Goal: Task Accomplishment & Management: Manage account settings

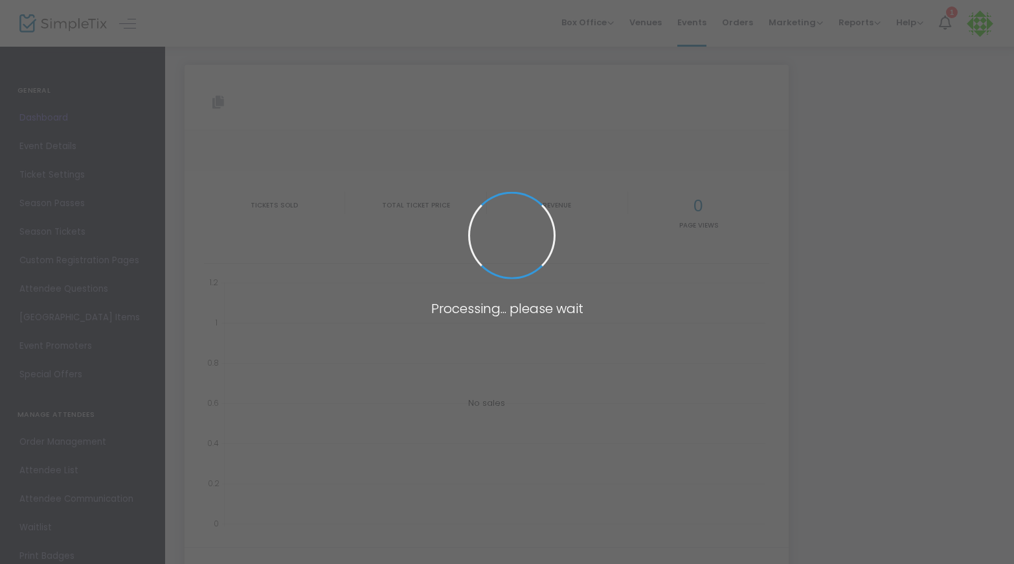
type input "[URL][DOMAIN_NAME]"
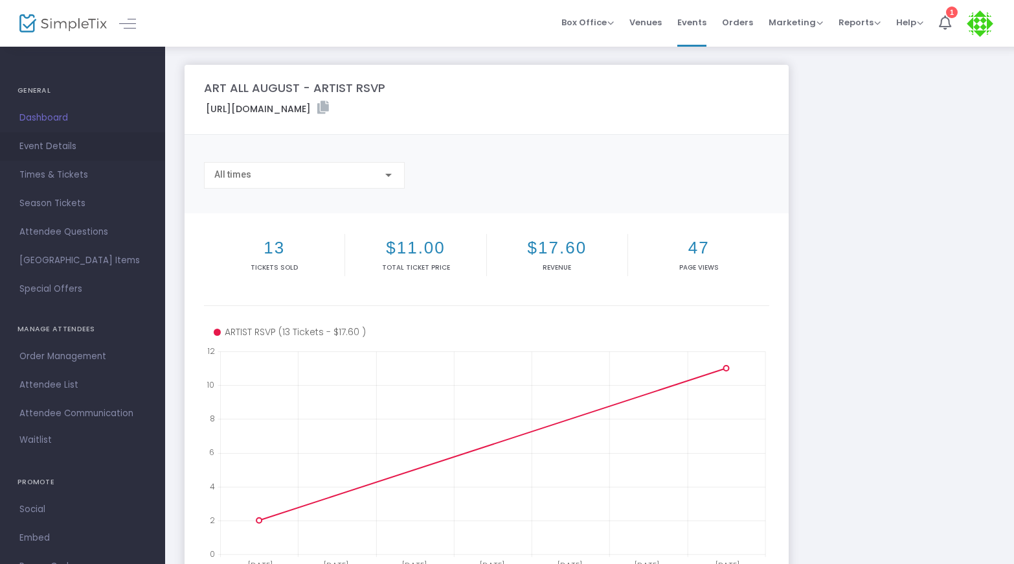
click at [51, 148] on span "Event Details" at bounding box center [82, 146] width 126 height 17
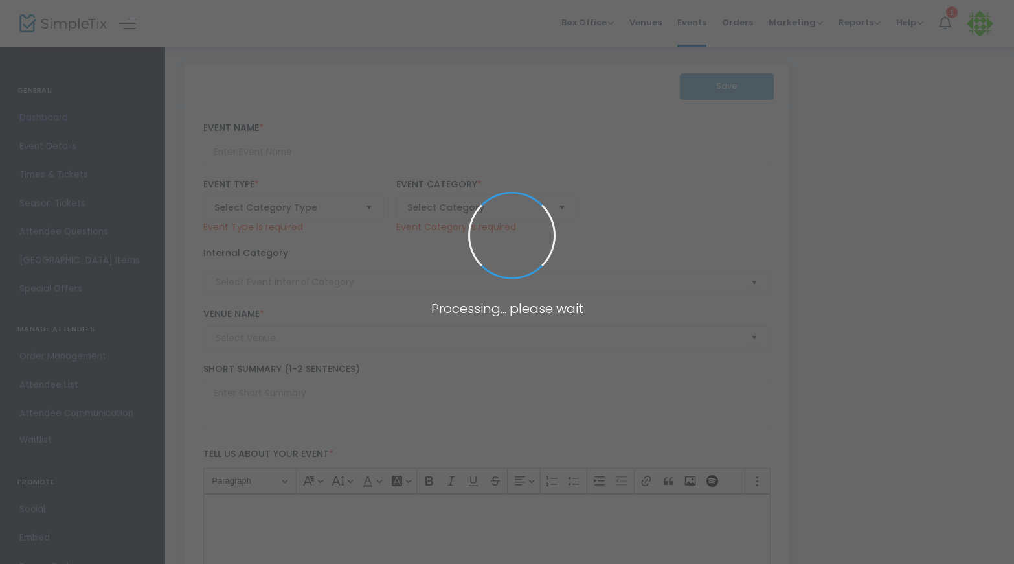
type input "ART ALL AUGUST - ARTIST RSVP"
type textarea "RSVP HERE TO PRE-REGISTER AS AN ARTIST FOR ART ALL [DATE] ALL MEDIUMS WELCOME!"
type input "[EMAIL_ADDRESS][DOMAIN_NAME]"
type input "RSVP HERE"
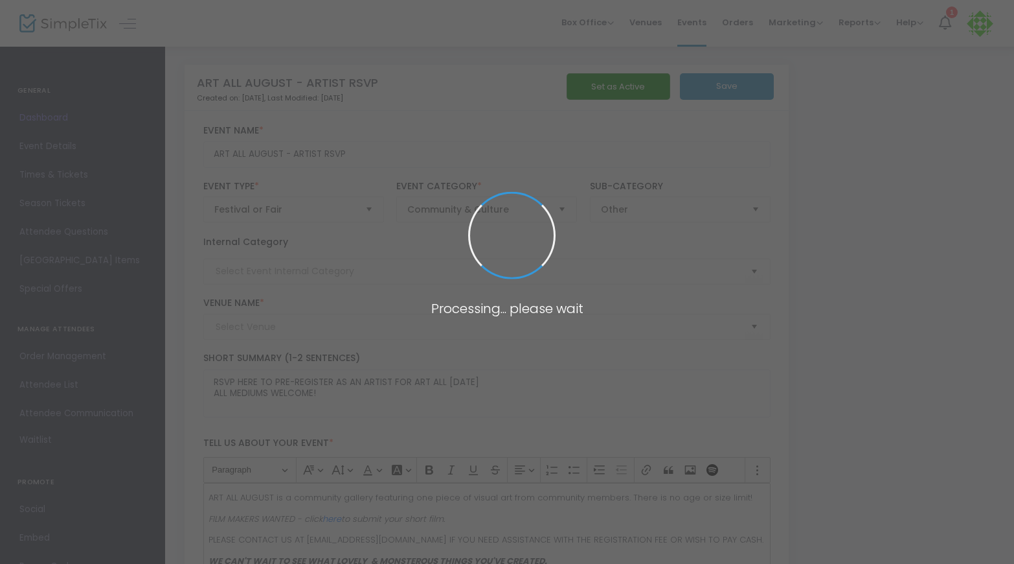
type input "Daydreamer"
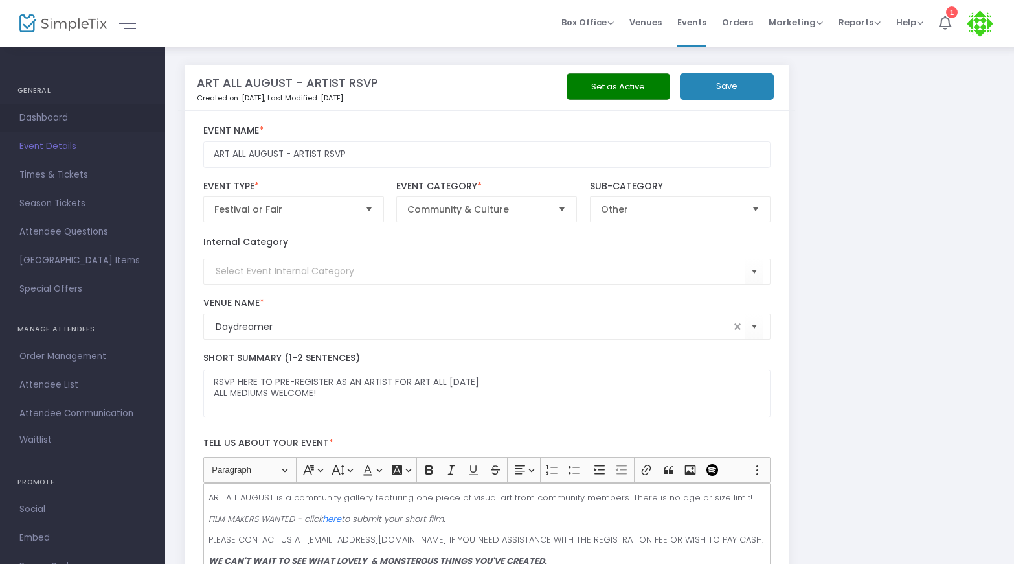
click at [31, 115] on span "Dashboard" at bounding box center [82, 117] width 126 height 17
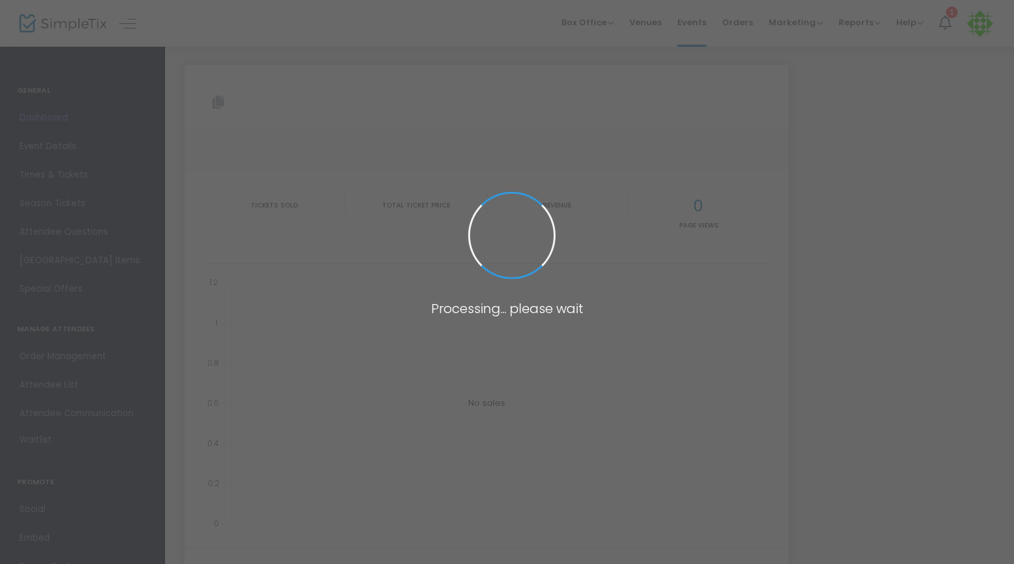
type input "[URL][DOMAIN_NAME]"
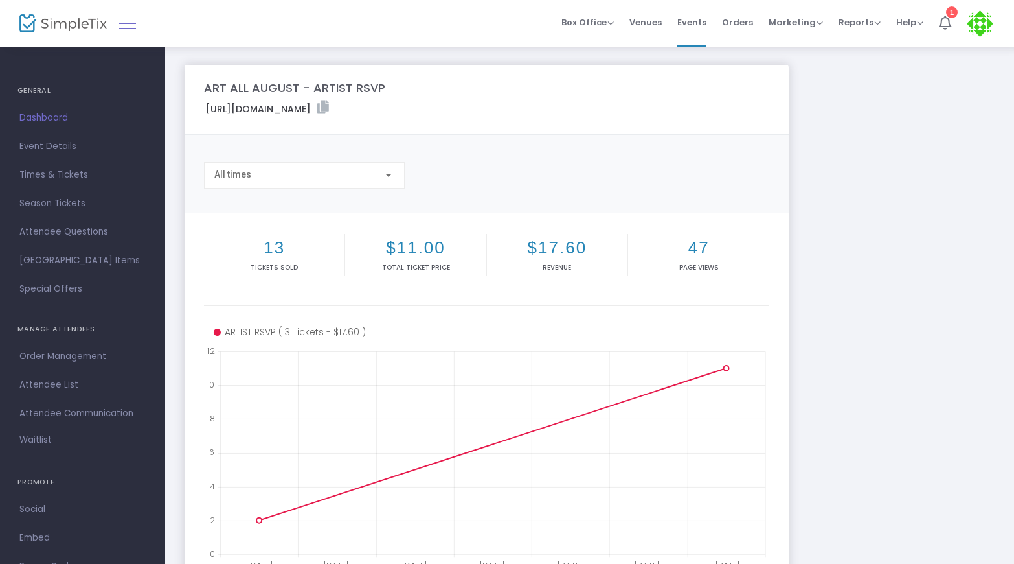
click at [132, 21] on link at bounding box center [127, 23] width 17 height 17
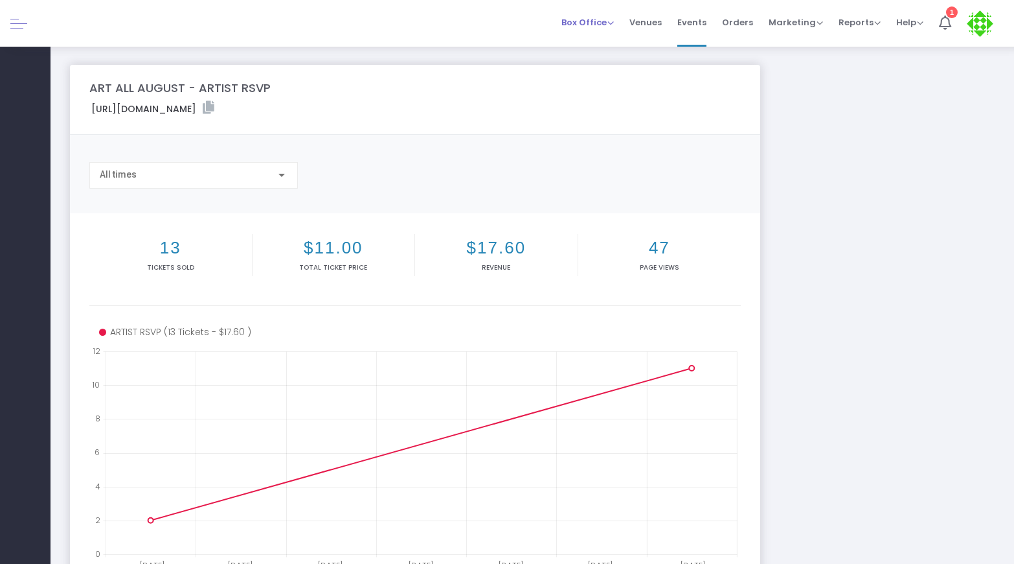
click at [584, 23] on span "Box Office" at bounding box center [588, 22] width 52 height 12
click at [656, 22] on span "Venues" at bounding box center [646, 22] width 32 height 33
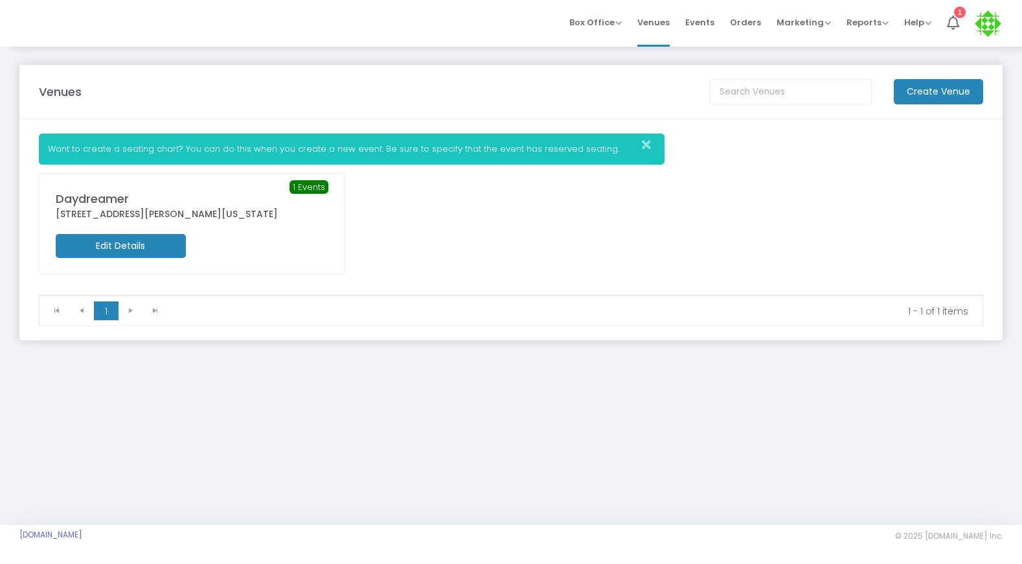
click at [124, 199] on div "Daydreamer" at bounding box center [192, 198] width 273 height 17
click at [701, 32] on span "Events" at bounding box center [699, 22] width 29 height 33
